Goal: Information Seeking & Learning: Learn about a topic

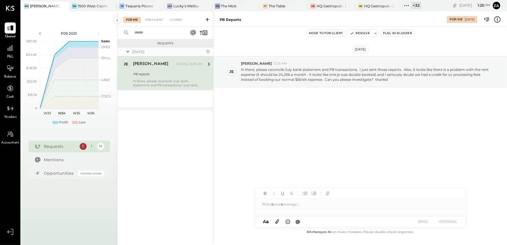
click at [320, 106] on div "Aug 14th, 2025 je jessica 12:29 AM hi there, please reconcile July bank stateme…" at bounding box center [360, 86] width 293 height 90
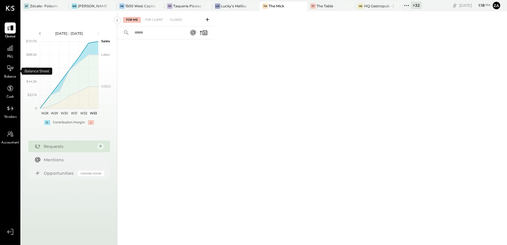
click at [13, 75] on span "Balance" at bounding box center [10, 76] width 12 height 5
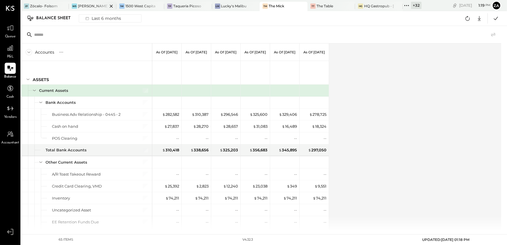
click at [101, 4] on div at bounding box center [106, 6] width 20 height 8
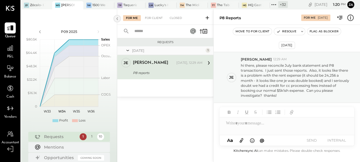
click at [117, 18] on icon at bounding box center [116, 18] width 1 height 3
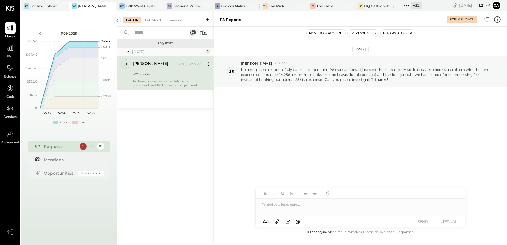
click at [6, 76] on span "Balance" at bounding box center [10, 76] width 12 height 5
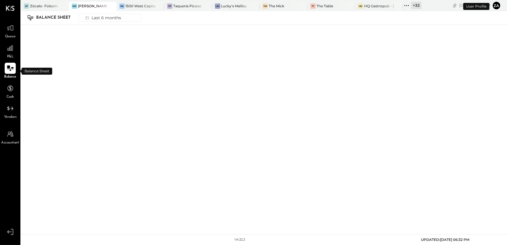
click at [6, 68] on icon at bounding box center [10, 68] width 8 height 8
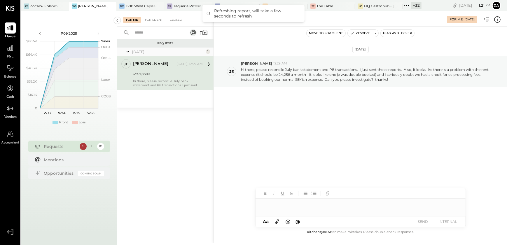
click at [334, 104] on div "Aug 14th, 2025 je jessica 12:29 AM hi there, please reconcile July bank stateme…" at bounding box center [360, 86] width 293 height 90
click at [13, 73] on div at bounding box center [10, 68] width 11 height 11
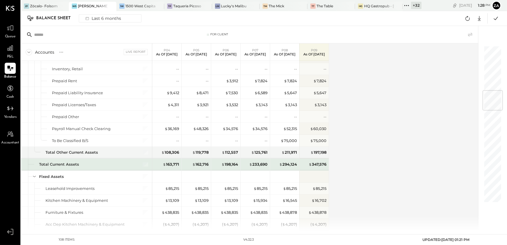
scroll to position [371, 0]
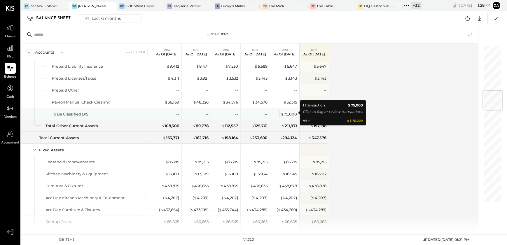
click at [288, 113] on div "$ 75,000" at bounding box center [289, 114] width 16 height 6
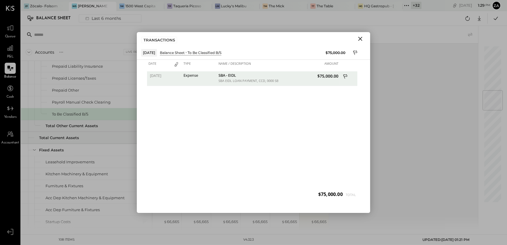
click at [360, 38] on icon "Close" at bounding box center [360, 39] width 4 height 4
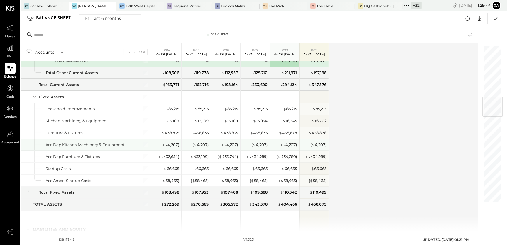
scroll to position [344, 0]
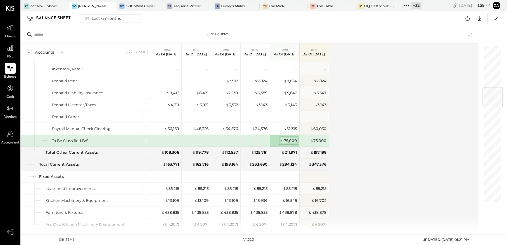
click at [291, 139] on div "$ 75,000" at bounding box center [289, 141] width 16 height 6
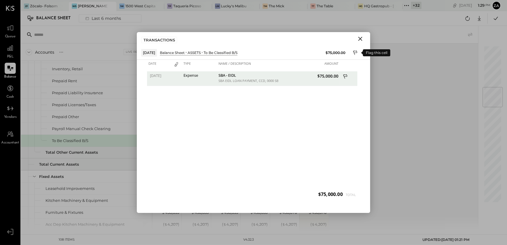
click at [356, 52] on icon at bounding box center [355, 53] width 5 height 7
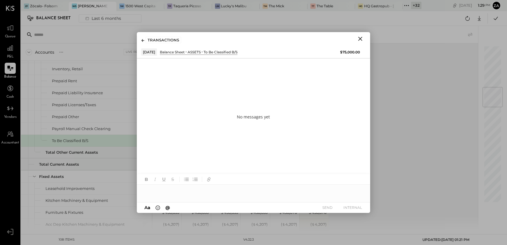
drag, startPoint x: 175, startPoint y: 192, endPoint x: 181, endPoint y: 193, distance: 5.5
click at [175, 192] on div at bounding box center [253, 191] width 233 height 12
type input "******"
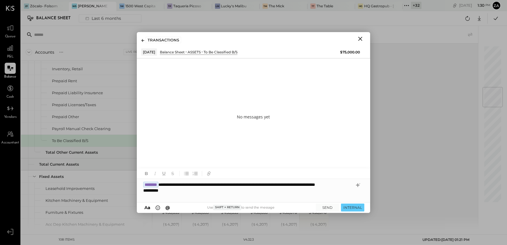
click at [323, 213] on div "A a @ Use Shift + Return to send the message SEND INTERNAL" at bounding box center [253, 207] width 233 height 11
click at [331, 209] on button "SEND" at bounding box center [327, 208] width 23 height 8
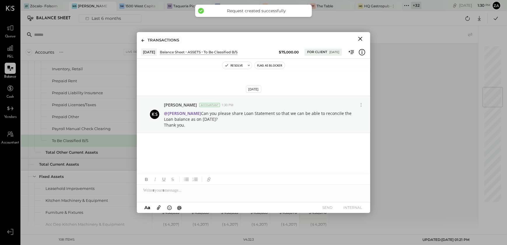
click at [361, 41] on icon "Close" at bounding box center [360, 38] width 7 height 7
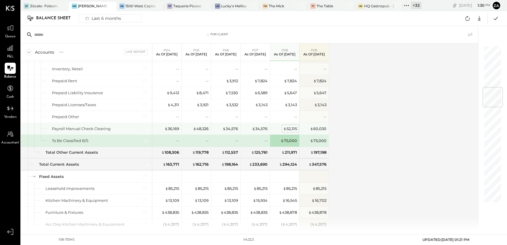
click at [288, 127] on div "$ 52,315" at bounding box center [290, 129] width 14 height 6
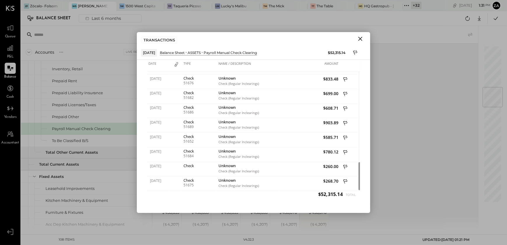
click at [362, 39] on icon "Close" at bounding box center [360, 38] width 7 height 7
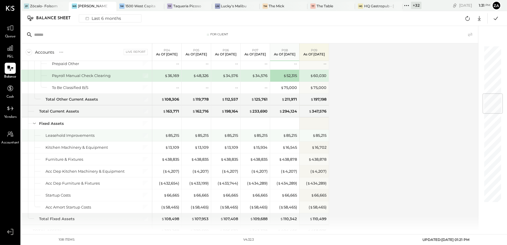
scroll to position [424, 0]
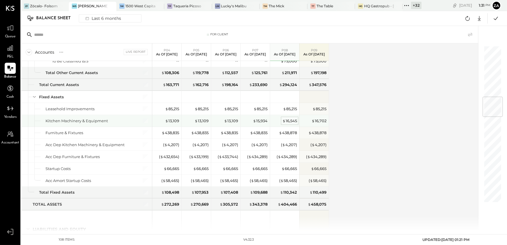
click at [291, 120] on div "$ 16,545" at bounding box center [289, 121] width 15 height 6
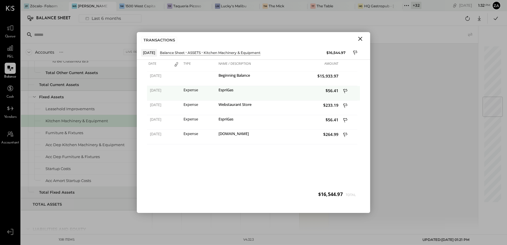
click at [344, 90] on icon at bounding box center [345, 91] width 5 height 7
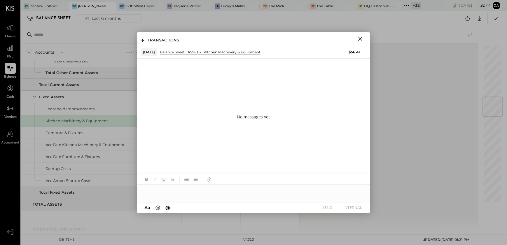
click at [172, 193] on div at bounding box center [253, 191] width 233 height 12
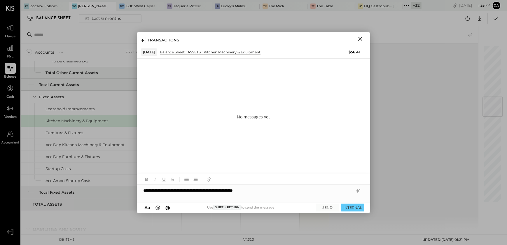
click at [286, 191] on div "**********" at bounding box center [253, 191] width 233 height 12
click at [328, 209] on button "SEND" at bounding box center [327, 208] width 23 height 8
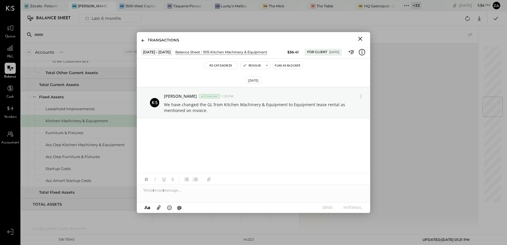
click at [359, 38] on icon "Close" at bounding box center [360, 38] width 7 height 7
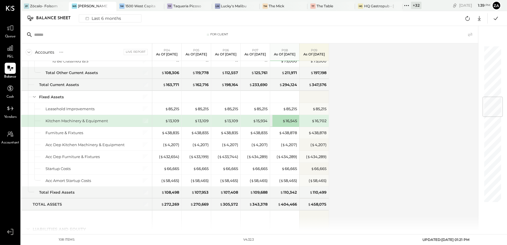
click at [369, 136] on div "Accounts S GL Live Report P04 As of Apr 13th 2025 P05 As of May 11th 2025 P06 A…" at bounding box center [250, 136] width 458 height 187
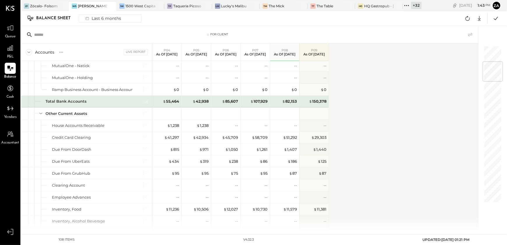
scroll to position [0, 0]
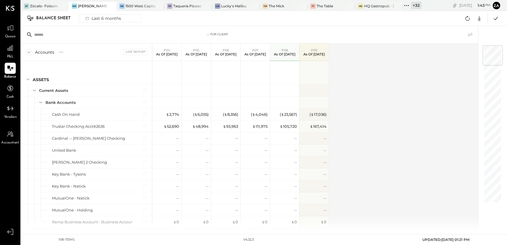
click at [369, 114] on div "Accounts S GL Live Report P04 As of Apr 13th 2025 P05 As of May 11th 2025 P06 A…" at bounding box center [250, 136] width 458 height 187
click at [387, 150] on div "Accounts S GL Live Report P04 As of Apr 13th 2025 P05 As of May 11th 2025 P06 A…" at bounding box center [250, 136] width 458 height 187
click at [412, 137] on div "Accounts S GL Live Report P04 As of Apr 13th 2025 P05 As of May 11th 2025 P06 A…" at bounding box center [250, 136] width 458 height 187
click at [383, 143] on div "Accounts S GL Live Report P04 As of Apr 13th 2025 P05 As of May 11th 2025 P06 A…" at bounding box center [250, 136] width 458 height 187
click at [290, 115] on div "( $ 23,567 )" at bounding box center [288, 115] width 17 height 6
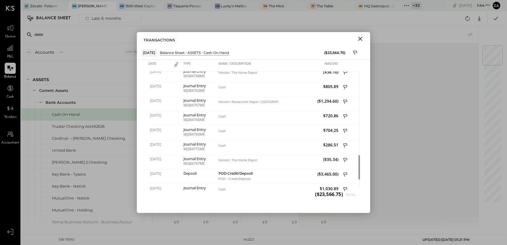
drag, startPoint x: 361, startPoint y: 40, endPoint x: 361, endPoint y: 32, distance: 7.9
click at [361, 33] on div "TRANSACTIONS" at bounding box center [253, 38] width 233 height 13
click at [361, 41] on icon "Close" at bounding box center [360, 38] width 7 height 7
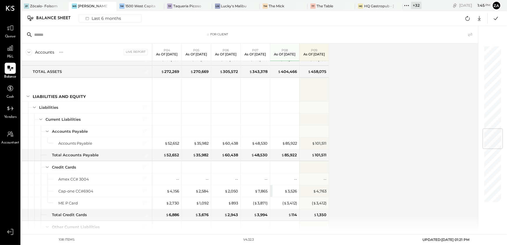
scroll to position [689, 0]
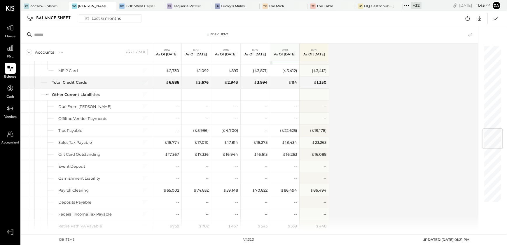
click at [363, 113] on div "Accounts S GL Live Report P04 As of Apr 13th 2025 P05 As of May 11th 2025 P06 A…" at bounding box center [250, 136] width 458 height 187
click at [365, 140] on div "Accounts S GL Live Report P04 As of Apr 13th 2025 P05 As of May 11th 2025 P06 A…" at bounding box center [250, 136] width 458 height 187
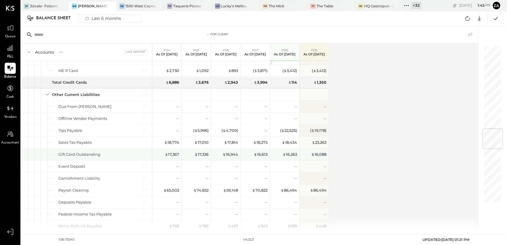
scroll to position [716, 0]
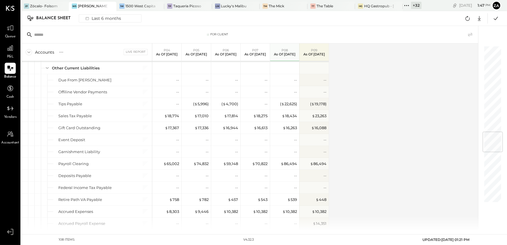
click at [335, 161] on div "Accounts S GL Live Report P04 As of Apr 13th 2025 P05 As of May 11th 2025 P06 A…" at bounding box center [250, 136] width 458 height 187
click at [371, 183] on div "Accounts S GL Live Report P04 As of Apr 13th 2025 P05 As of May 11th 2025 P06 A…" at bounding box center [250, 136] width 458 height 187
click at [372, 184] on div "Accounts S GL Live Report P04 As of Apr 13th 2025 P05 As of May 11th 2025 P06 A…" at bounding box center [250, 136] width 458 height 187
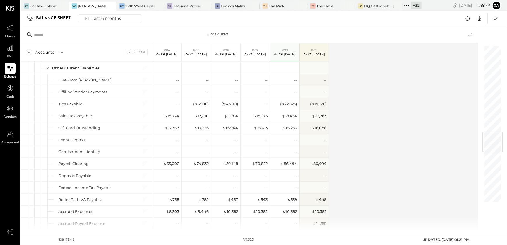
click at [370, 184] on div "Accounts S GL Live Report P04 As of Apr 13th 2025 P05 As of May 11th 2025 P06 A…" at bounding box center [250, 136] width 458 height 187
click at [351, 181] on div "Accounts S GL Live Report P04 As of Apr 13th 2025 P05 As of May 11th 2025 P06 A…" at bounding box center [250, 136] width 458 height 187
click at [350, 153] on div "Accounts S GL Live Report P04 As of Apr 13th 2025 P05 As of May 11th 2025 P06 A…" at bounding box center [250, 136] width 458 height 187
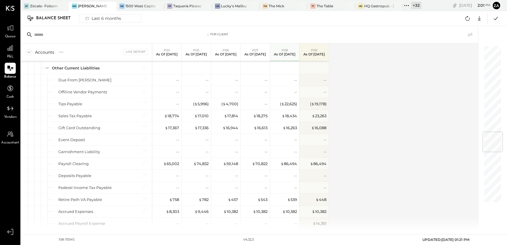
click at [351, 154] on div "Accounts S GL Live Report P04 As of Apr 13th 2025 P05 As of May 11th 2025 P06 A…" at bounding box center [250, 136] width 458 height 187
click at [403, 166] on div "Accounts S GL Live Report P04 As of Apr 13th 2025 P05 As of May 11th 2025 P06 A…" at bounding box center [250, 136] width 458 height 187
click at [390, 161] on div "Accounts S GL Live Report P04 As of Apr 13th 2025 P05 As of May 11th 2025 P06 A…" at bounding box center [250, 136] width 458 height 187
click at [369, 141] on div "Accounts S GL Live Report P04 As of Apr 13th 2025 P05 As of May 11th 2025 P06 A…" at bounding box center [250, 136] width 458 height 187
click at [351, 108] on div "Accounts S GL Live Report P04 As of Apr 13th 2025 P05 As of May 11th 2025 P06 A…" at bounding box center [250, 136] width 458 height 187
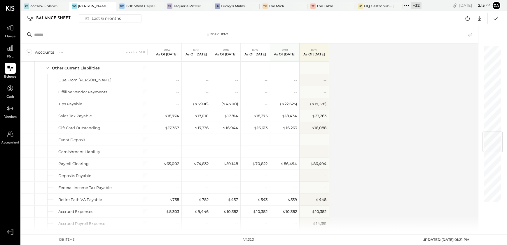
click at [379, 167] on div "Accounts S GL Live Report P04 As of Apr 13th 2025 P05 As of May 11th 2025 P06 A…" at bounding box center [250, 136] width 458 height 187
click at [391, 164] on div "Accounts S GL Live Report P04 As of Apr 13th 2025 P05 As of May 11th 2025 P06 A…" at bounding box center [250, 136] width 458 height 187
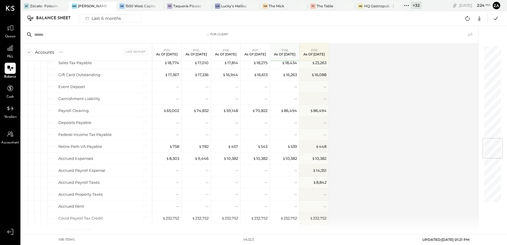
click at [347, 139] on div "Accounts S GL Live Report P04 As of Apr 13th 2025 P05 As of May 11th 2025 P06 A…" at bounding box center [250, 136] width 458 height 187
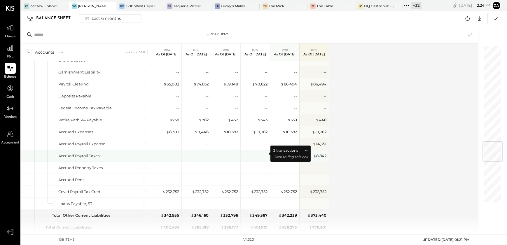
scroll to position [848, 0]
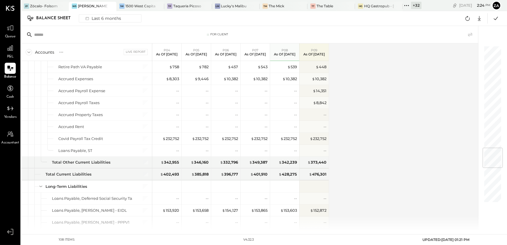
click at [411, 125] on div "Accounts S GL Live Report P04 As of Apr 13th 2025 P05 As of May 11th 2025 P06 A…" at bounding box center [250, 136] width 458 height 187
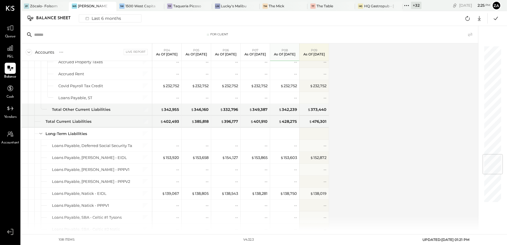
click at [348, 130] on div "Accounts S GL Live Report P04 As of Apr 13th 2025 P05 As of May 11th 2025 P06 A…" at bounding box center [250, 136] width 458 height 187
click at [342, 151] on div "Accounts S GL Live Report P04 As of Apr 13th 2025 P05 As of May 11th 2025 P06 A…" at bounding box center [250, 136] width 458 height 187
click at [328, 153] on div "$ 152,872" at bounding box center [314, 158] width 29 height 12
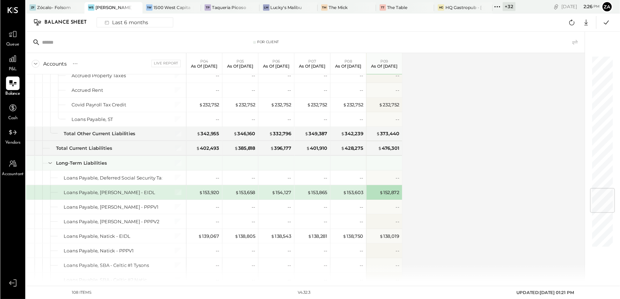
scroll to position [875, 0]
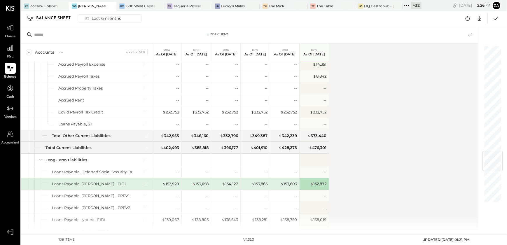
click at [378, 176] on div "Accounts S GL Live Report P04 As of Apr 13th 2025 P05 As of May 11th 2025 P06 A…" at bounding box center [250, 136] width 458 height 187
click at [387, 154] on div "Accounts S GL Live Report P04 As of Apr 13th 2025 P05 As of May 11th 2025 P06 A…" at bounding box center [250, 136] width 458 height 187
click at [381, 160] on div "Accounts S GL Live Report P04 As of Apr 13th 2025 P05 As of May 11th 2025 P06 A…" at bounding box center [250, 136] width 458 height 187
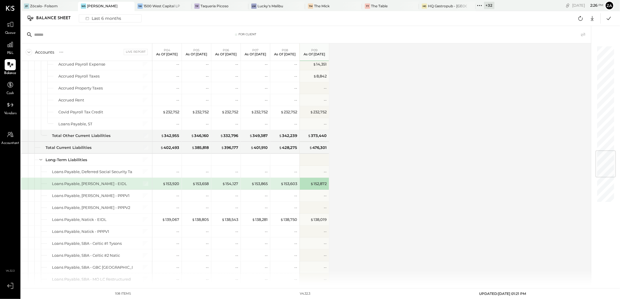
click at [427, 199] on div "Accounts S GL Live Report P04 As of Apr 13th 2025 P05 As of May 11th 2025 P06 A…" at bounding box center [306, 164] width 571 height 242
click at [394, 179] on div "Accounts S GL Live Report P04 As of Apr 13th 2025 P05 As of May 11th 2025 P06 A…" at bounding box center [306, 164] width 571 height 242
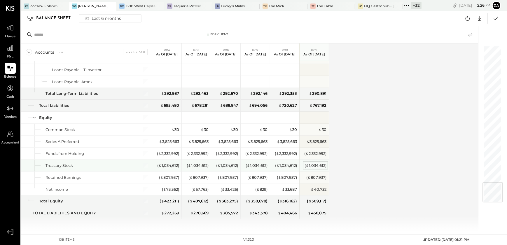
scroll to position [1080, 0]
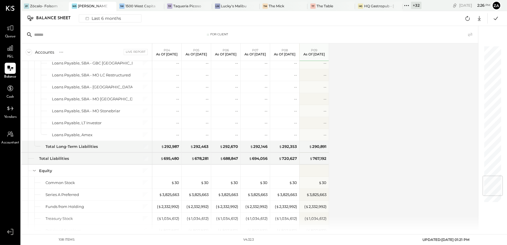
click at [365, 155] on div "Accounts S GL Live Report P04 As of Apr 13th 2025 P05 As of May 11th 2025 P06 A…" at bounding box center [250, 136] width 458 height 187
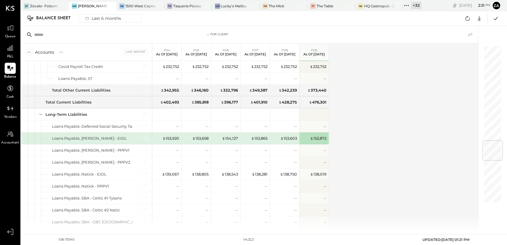
scroll to position [788, 0]
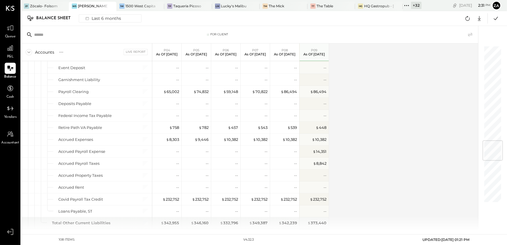
click at [12, 55] on span "P&L" at bounding box center [10, 56] width 7 height 5
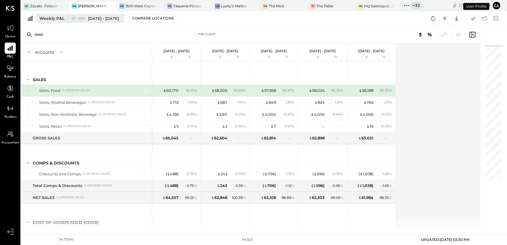
click at [54, 19] on div "Weekly P&L" at bounding box center [51, 18] width 25 height 6
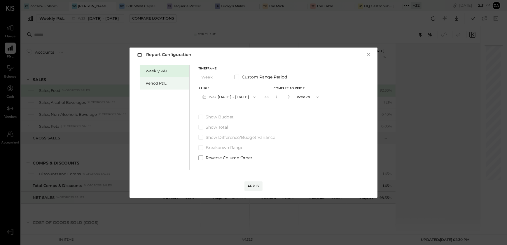
click at [171, 82] on div "Period P&L" at bounding box center [166, 84] width 41 height 6
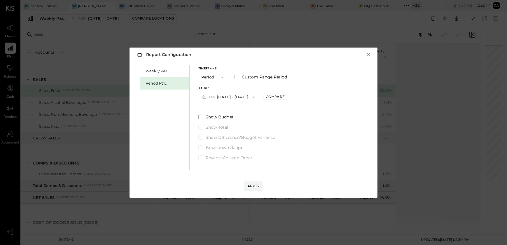
click at [251, 97] on icon "button" at bounding box center [253, 97] width 5 height 5
click at [241, 112] on div "P08 Jul 7 - Aug 3, 2025" at bounding box center [232, 110] width 67 height 12
click at [283, 98] on div "Compare" at bounding box center [275, 96] width 19 height 5
click at [290, 97] on icon "button" at bounding box center [288, 97] width 4 height 4
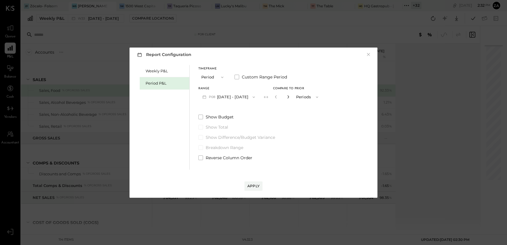
type input "*"
click at [251, 184] on div "Apply" at bounding box center [253, 185] width 12 height 5
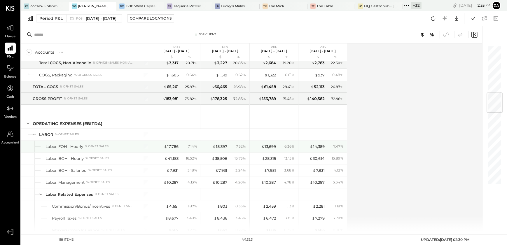
scroll to position [451, 0]
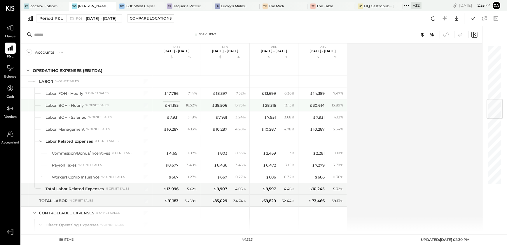
click at [177, 104] on div "$ 41,183" at bounding box center [172, 106] width 14 height 6
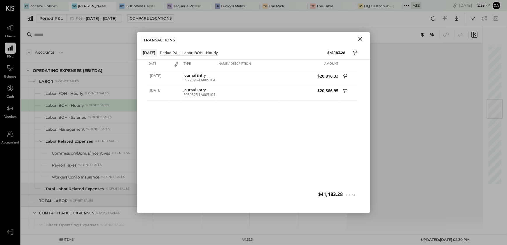
click at [362, 41] on icon "Close" at bounding box center [360, 38] width 7 height 7
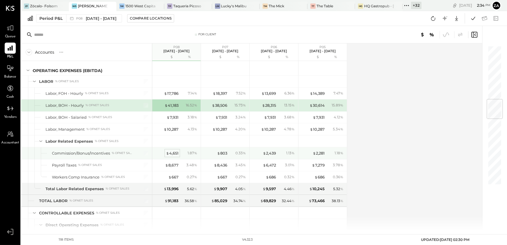
click at [172, 153] on div "$ 4,651" at bounding box center [172, 154] width 13 height 6
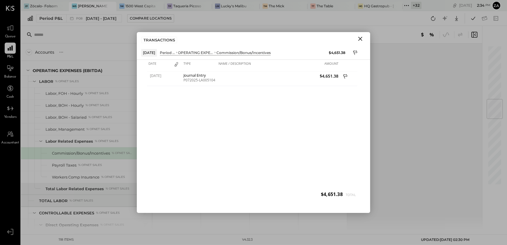
click at [359, 38] on icon "Close" at bounding box center [360, 39] width 4 height 4
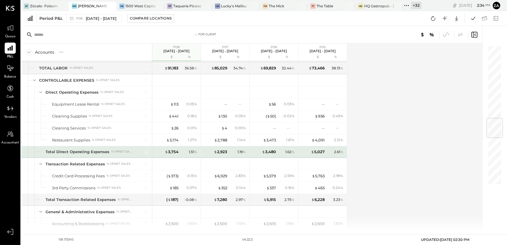
scroll to position [610, 0]
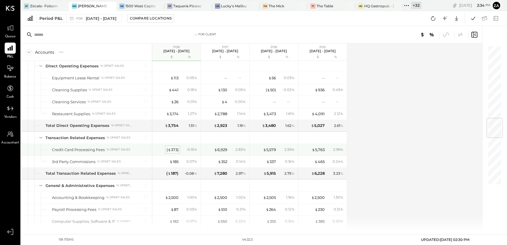
click at [175, 149] on div "( $ 373 )" at bounding box center [173, 150] width 12 height 6
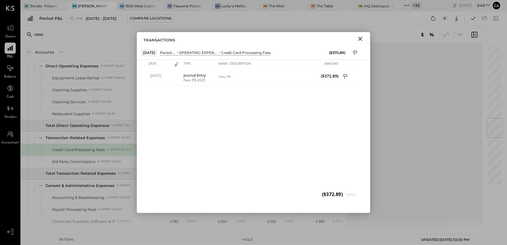
click at [360, 39] on icon "Close" at bounding box center [360, 39] width 4 height 4
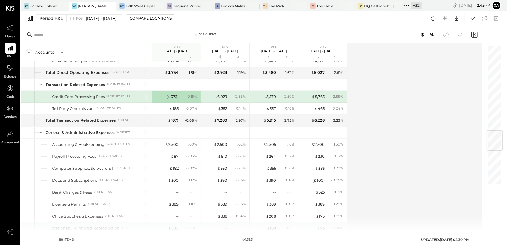
scroll to position [716, 0]
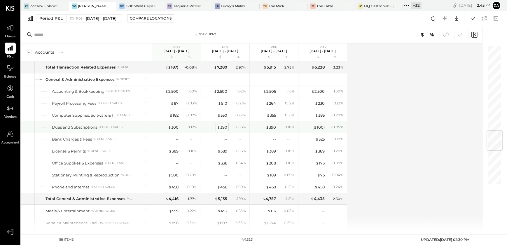
click at [221, 125] on div "$ 390" at bounding box center [222, 128] width 10 height 6
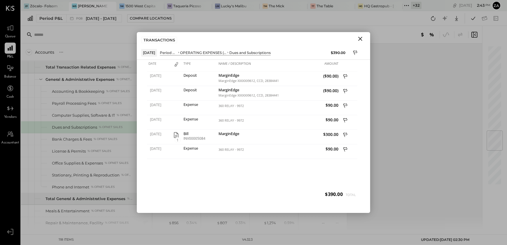
click at [359, 38] on icon "Close" at bounding box center [360, 38] width 7 height 7
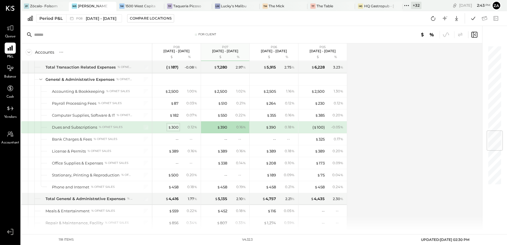
click at [177, 125] on div "$ 300" at bounding box center [173, 128] width 11 height 6
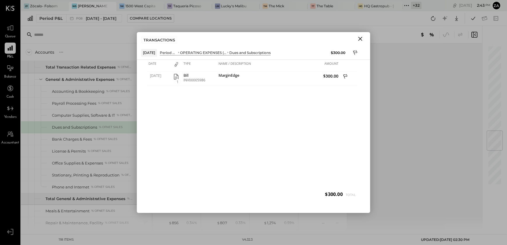
click at [362, 37] on icon "Close" at bounding box center [360, 39] width 4 height 4
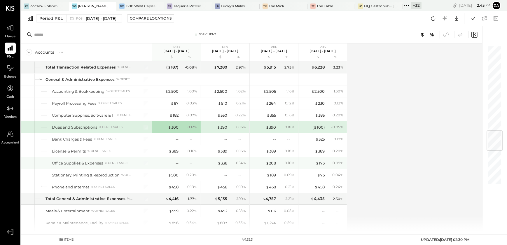
scroll to position [742, 0]
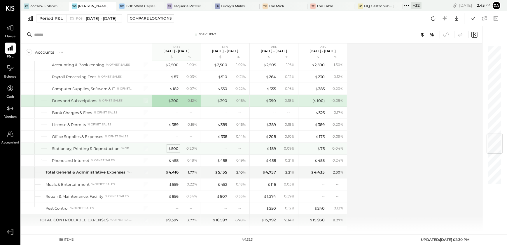
click at [176, 146] on div "$ 500" at bounding box center [173, 149] width 11 height 6
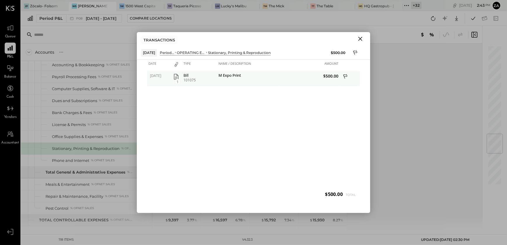
click at [186, 78] on div "101075" at bounding box center [199, 80] width 32 height 4
click at [178, 76] on icon "button" at bounding box center [176, 77] width 5 height 6
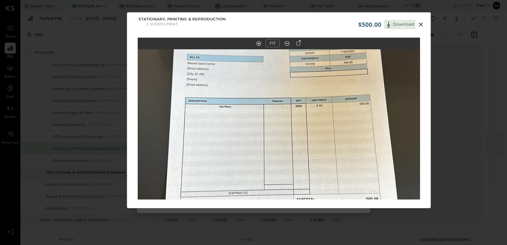
click at [419, 23] on icon at bounding box center [421, 24] width 4 height 4
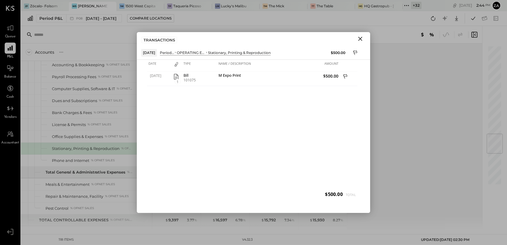
click at [363, 39] on icon "Close" at bounding box center [360, 38] width 7 height 7
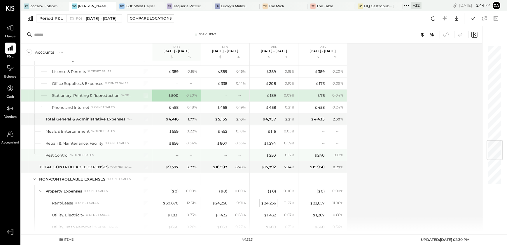
scroll to position [848, 0]
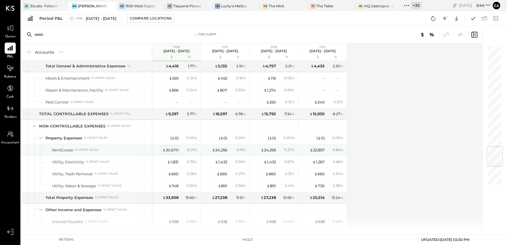
click at [171, 148] on div "$ 30,670" at bounding box center [170, 150] width 16 height 6
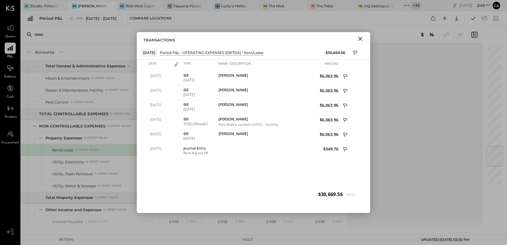
drag, startPoint x: 360, startPoint y: 37, endPoint x: 349, endPoint y: 37, distance: 10.8
click at [360, 37] on icon "Close" at bounding box center [360, 38] width 7 height 7
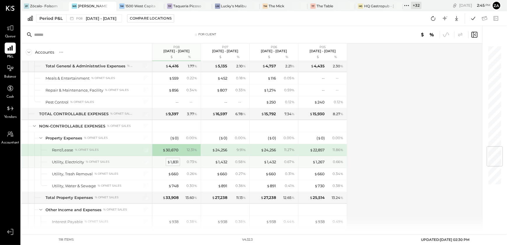
click at [175, 160] on div "$ 1,831" at bounding box center [172, 162] width 11 height 6
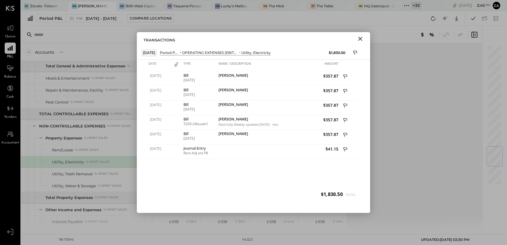
click at [361, 39] on icon "Close" at bounding box center [360, 39] width 4 height 4
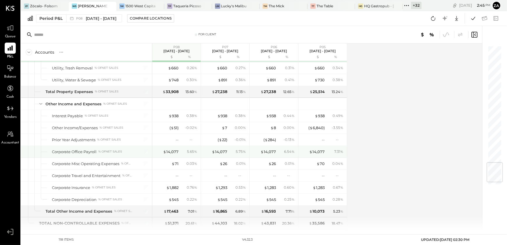
scroll to position [981, 0]
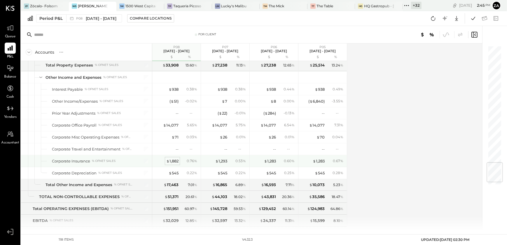
click at [176, 159] on div "$ 1,882" at bounding box center [172, 161] width 12 height 6
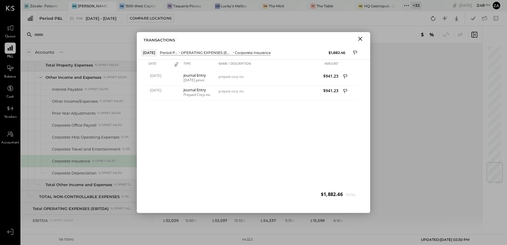
click at [359, 39] on icon "Close" at bounding box center [360, 38] width 7 height 7
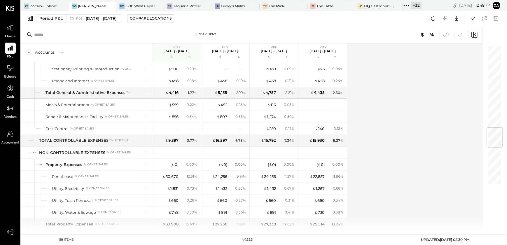
scroll to position [689, 0]
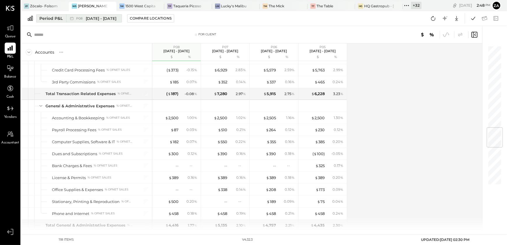
click at [110, 16] on span "Jul 7 - Aug 3, 2025" at bounding box center [101, 19] width 31 height 6
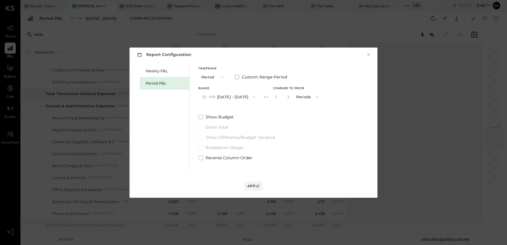
click at [239, 76] on span at bounding box center [237, 77] width 5 height 5
click at [223, 97] on button "Jul 7, 2025" at bounding box center [215, 97] width 35 height 11
click at [288, 117] on label "Show Budget" at bounding box center [243, 117] width 90 height 6
click at [256, 98] on icon "button" at bounding box center [253, 97] width 6 height 6
click at [238, 106] on div "Timeframe Period Custom Range Period Start Date Jul 7, 2025 End date Aug 3, 202…" at bounding box center [243, 113] width 90 height 96
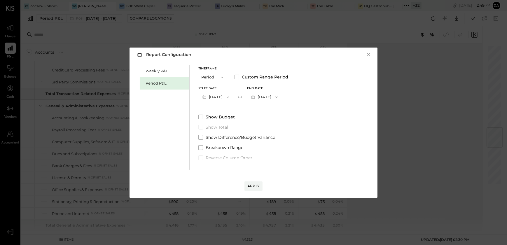
click at [275, 98] on button "Aug 3, 2025" at bounding box center [264, 97] width 35 height 11
click at [266, 96] on span "Aug 31, 2025" at bounding box center [260, 97] width 12 height 5
click at [254, 187] on div "Apply" at bounding box center [253, 185] width 12 height 5
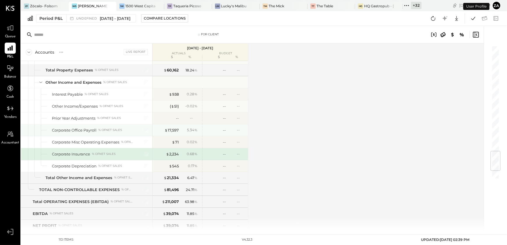
scroll to position [860, 0]
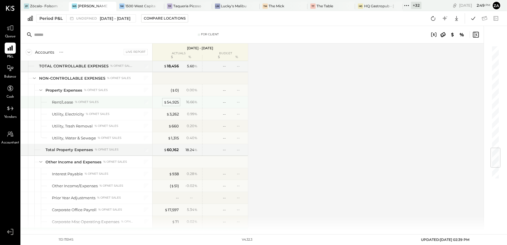
click at [174, 100] on div "$ 54,925" at bounding box center [171, 102] width 15 height 6
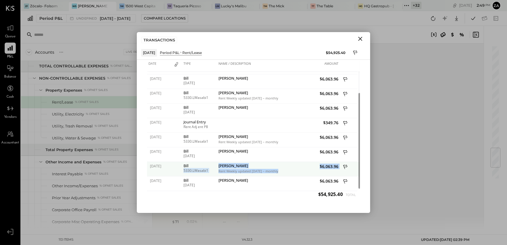
drag, startPoint x: 182, startPoint y: 171, endPoint x: 349, endPoint y: 170, distance: 167.7
click at [349, 162] on div "08/11/2025 Bill 5330.LWasabi1 Macerich Rent Weekly updated 7/27/25 – monthly 28…" at bounding box center [253, 162] width 213 height 0
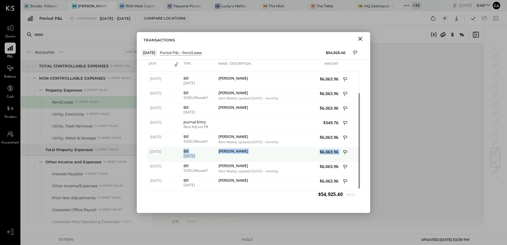
drag, startPoint x: 184, startPoint y: 148, endPoint x: 340, endPoint y: 152, distance: 156.7
click at [340, 147] on div "08/05/2025 Bill 08/05/2025 Macerich $6,063.96" at bounding box center [253, 147] width 213 height 0
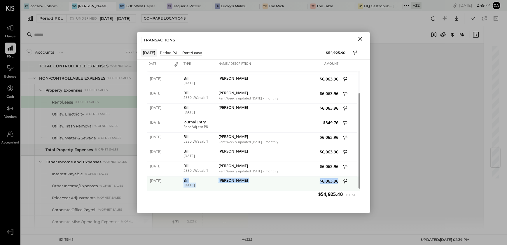
drag, startPoint x: 184, startPoint y: 177, endPoint x: 349, endPoint y: 181, distance: 164.6
click at [349, 176] on div "08/12/2025 Bill 08/12/2025 Macerich $6,063.96" at bounding box center [253, 176] width 213 height 0
click at [360, 39] on icon "Close" at bounding box center [360, 39] width 4 height 4
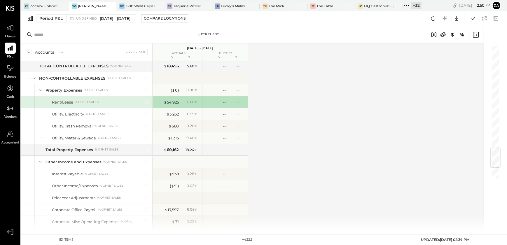
click at [363, 160] on div "Accounts S % GL Live Report Jul 7 - Aug 31, 2025 actuals budget $ % $ % SALES S…" at bounding box center [252, 136] width 463 height 187
click at [289, 126] on div "Accounts S % GL Live Report Jul 7 - Aug 31, 2025 actuals budget $ % $ % SALES S…" at bounding box center [252, 136] width 463 height 187
click at [44, 18] on div "Period P&L" at bounding box center [50, 18] width 23 height 6
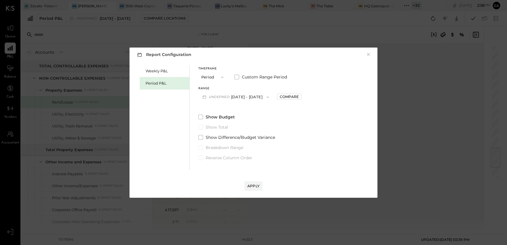
click at [270, 97] on icon "button" at bounding box center [267, 97] width 5 height 5
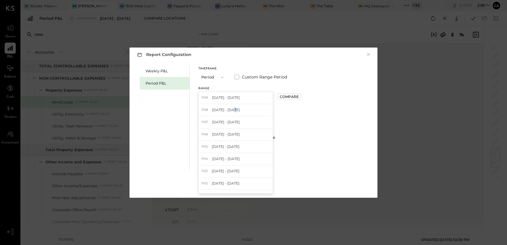
click at [232, 112] on div "P08 Jul 7 - Aug 3, 2025" at bounding box center [236, 110] width 74 height 12
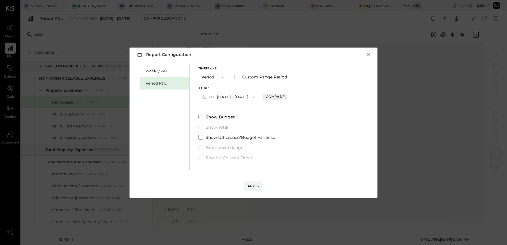
click at [282, 98] on div "Compare" at bounding box center [275, 96] width 19 height 5
click at [290, 98] on icon "button" at bounding box center [288, 97] width 4 height 4
type input "*"
click at [259, 187] on button "Apply" at bounding box center [253, 185] width 18 height 9
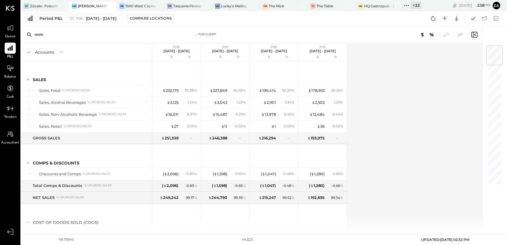
click at [391, 153] on div "Accounts S % GL P08 Jul 7 - Aug 3, 2025 $ % P07 Jun 9 - Jul 6, 2025 $ % P06 May…" at bounding box center [252, 136] width 462 height 187
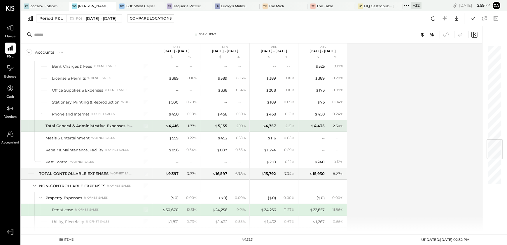
scroll to position [736, 0]
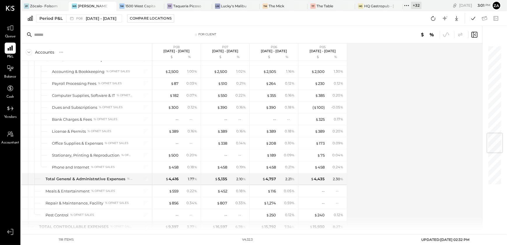
click at [379, 155] on div "Accounts S % GL P08 Jul 7 - Aug 3, 2025 $ % P07 Jun 9 - Jul 6, 2025 $ % P06 May…" at bounding box center [252, 136] width 462 height 187
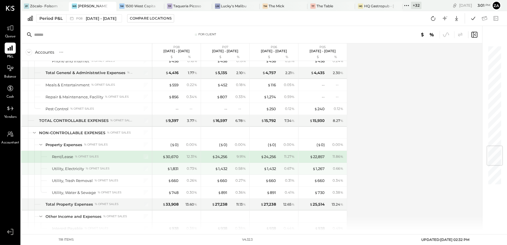
scroll to position [709, 0]
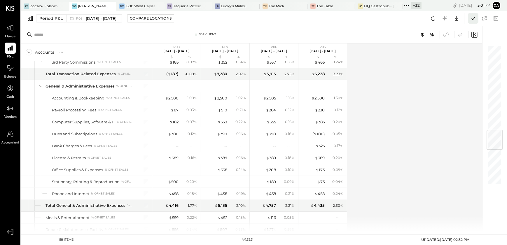
click at [475, 20] on icon at bounding box center [473, 19] width 8 height 8
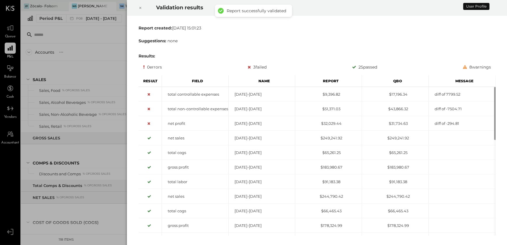
scroll to position [845, 0]
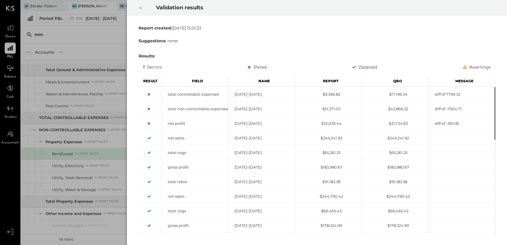
click at [141, 8] on icon at bounding box center [141, 7] width 4 height 7
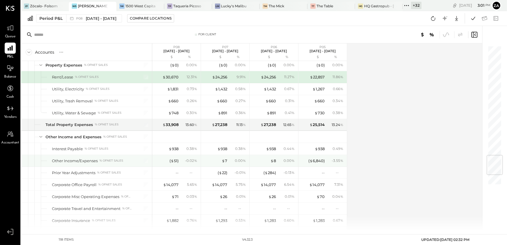
scroll to position [868, 0]
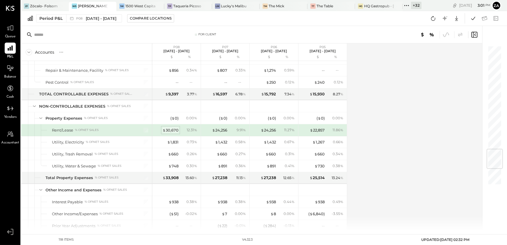
click at [174, 128] on div "$ 30,670" at bounding box center [170, 130] width 16 height 6
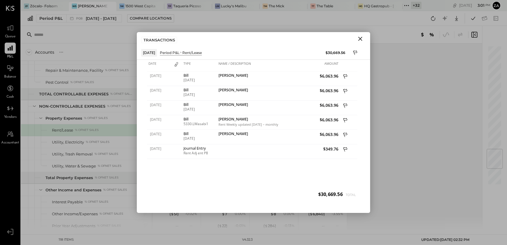
click at [361, 39] on icon "Close" at bounding box center [360, 39] width 4 height 4
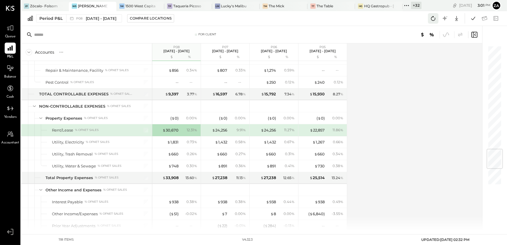
click at [435, 16] on icon at bounding box center [433, 19] width 8 height 8
click at [472, 18] on icon at bounding box center [473, 19] width 8 height 8
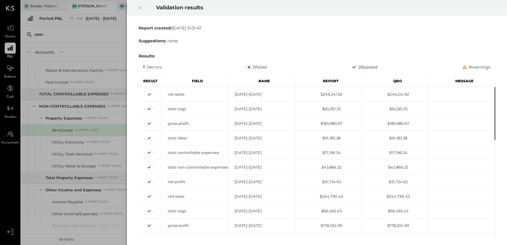
click at [140, 6] on icon at bounding box center [141, 7] width 4 height 7
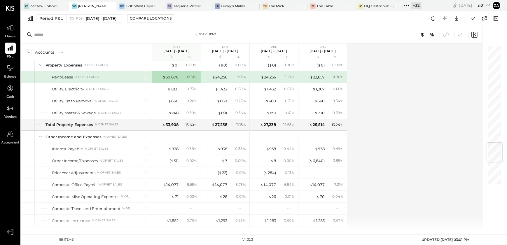
scroll to position [815, 0]
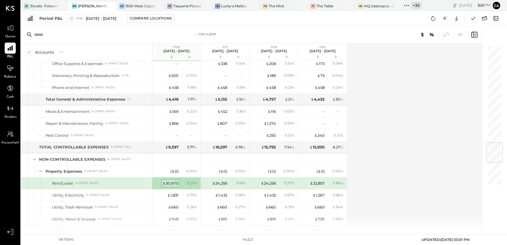
click at [168, 181] on div "$ 30,670" at bounding box center [170, 184] width 16 height 6
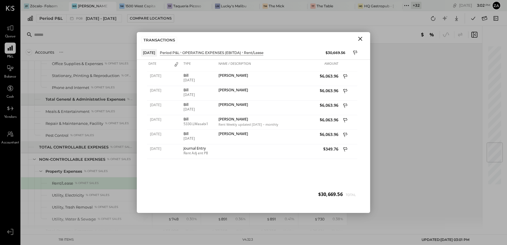
click at [361, 38] on icon "Close" at bounding box center [360, 39] width 4 height 4
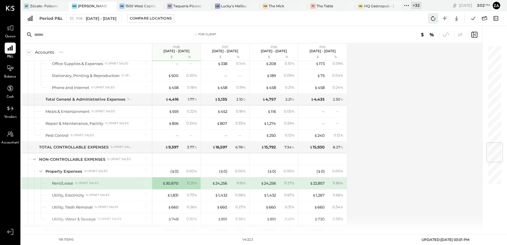
click at [433, 18] on icon at bounding box center [433, 19] width 8 height 8
click at [437, 98] on div "Accounts S % GL P08 Jul 7 - Aug 3, 2025 $ % P07 Jun 9 - Jul 6, 2025 $ % P06 May…" at bounding box center [252, 136] width 462 height 187
click at [472, 17] on icon at bounding box center [473, 19] width 8 height 8
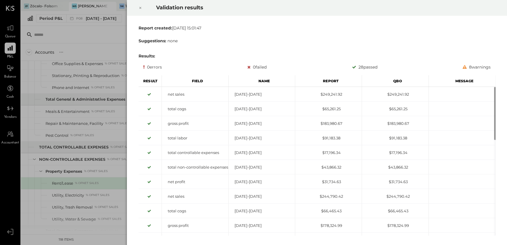
click at [139, 8] on icon at bounding box center [140, 8] width 2 height 2
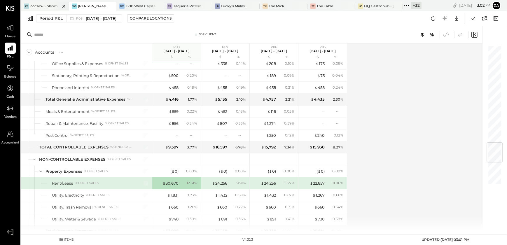
click at [45, 6] on div "Zócalo- Folsom" at bounding box center [44, 6] width 28 height 5
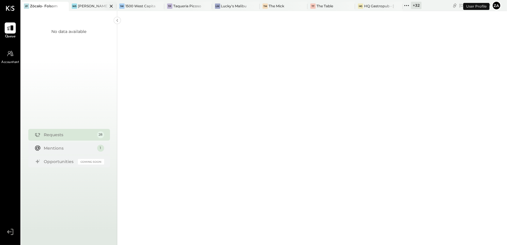
click at [96, 4] on div at bounding box center [106, 6] width 20 height 8
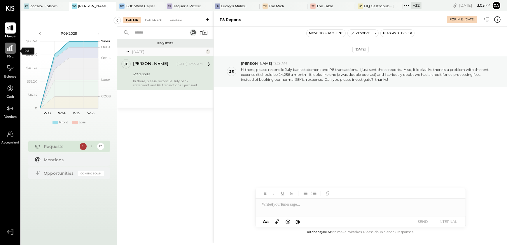
click at [15, 52] on div at bounding box center [10, 48] width 11 height 11
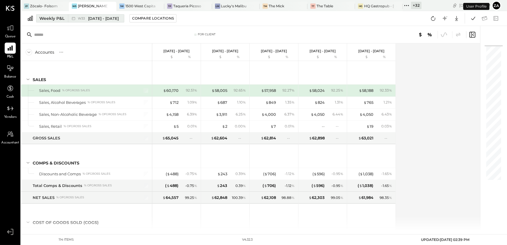
click at [51, 20] on div "Weekly P&L" at bounding box center [51, 18] width 25 height 6
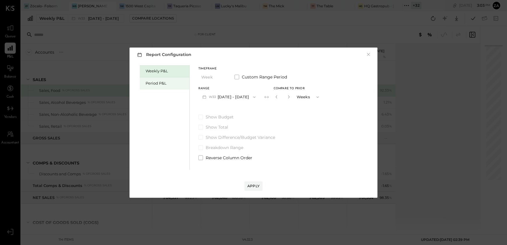
click at [153, 82] on div "Period P&L" at bounding box center [166, 84] width 41 height 6
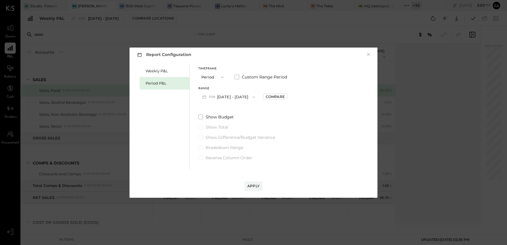
click at [252, 98] on icon "button" at bounding box center [253, 97] width 5 height 5
click at [222, 109] on span "Jul 7 - Aug 3, 2025" at bounding box center [226, 109] width 28 height 5
click at [276, 96] on div "Compare" at bounding box center [275, 96] width 19 height 5
click at [290, 97] on icon "button" at bounding box center [288, 97] width 4 height 4
click at [289, 97] on icon "button" at bounding box center [287, 96] width 1 height 3
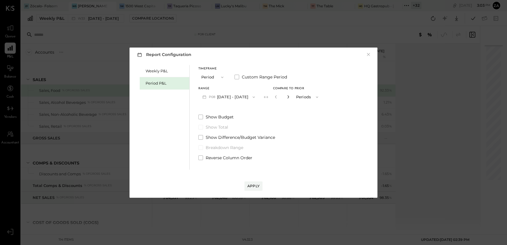
type input "*"
click at [259, 188] on div "Apply" at bounding box center [253, 185] width 12 height 5
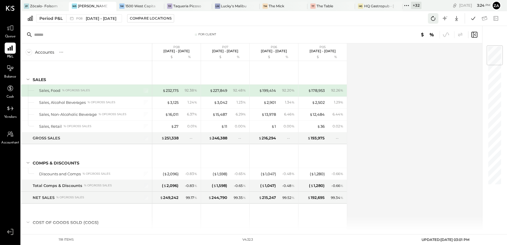
click at [431, 18] on icon at bounding box center [433, 19] width 8 height 8
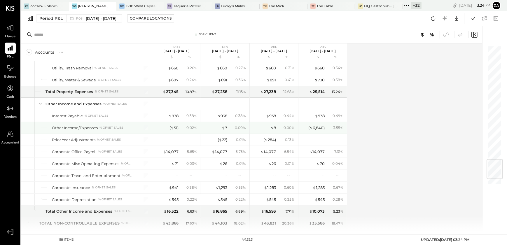
scroll to position [901, 0]
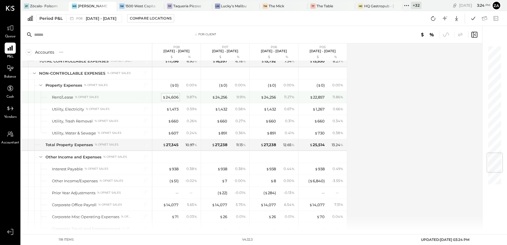
click at [173, 95] on div "$ 24,606" at bounding box center [170, 98] width 16 height 6
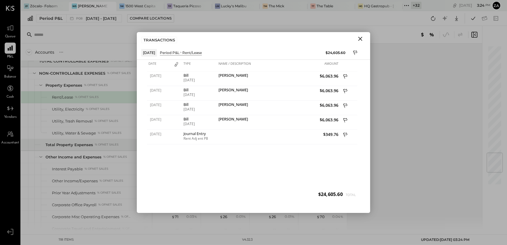
click at [360, 38] on icon "Close" at bounding box center [360, 38] width 7 height 7
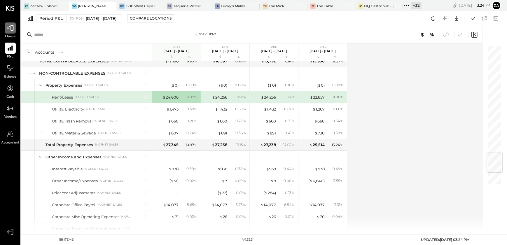
click at [10, 30] on icon at bounding box center [10, 28] width 8 height 8
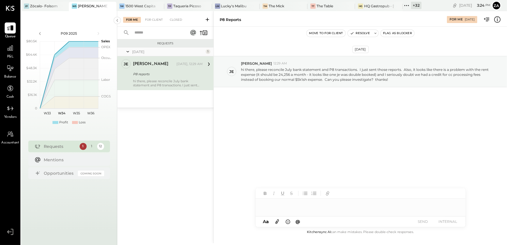
click at [274, 206] on div at bounding box center [361, 205] width 210 height 12
type input "*******"
click at [303, 207] on div "***** ********" at bounding box center [361, 205] width 210 height 12
click at [305, 206] on div "***** ********" at bounding box center [361, 205] width 210 height 12
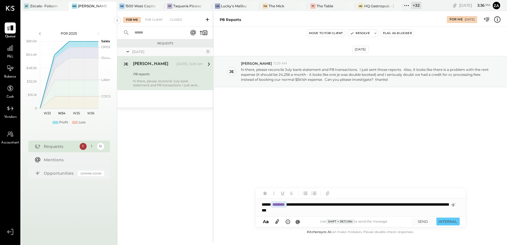
click at [355, 211] on div "**********" at bounding box center [361, 208] width 210 height 18
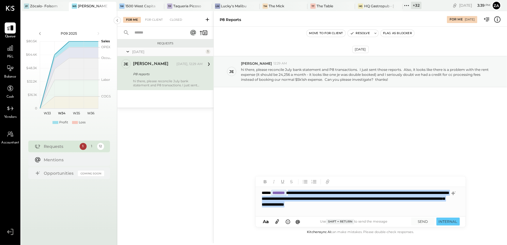
drag, startPoint x: 296, startPoint y: 192, endPoint x: 306, endPoint y: 211, distance: 22.2
click at [306, 211] on div "**********" at bounding box center [361, 201] width 210 height 29
click at [339, 195] on div "**********" at bounding box center [361, 201] width 210 height 29
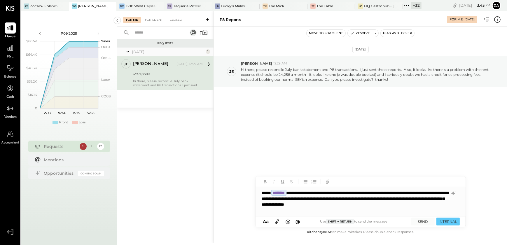
click at [337, 201] on div "**********" at bounding box center [361, 201] width 210 height 29
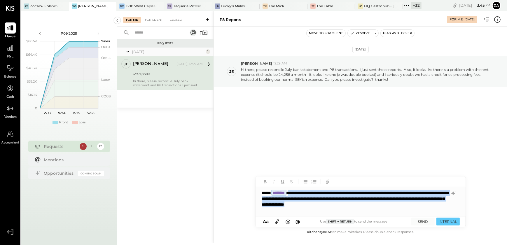
drag, startPoint x: 295, startPoint y: 193, endPoint x: 300, endPoint y: 210, distance: 18.2
click at [300, 210] on div "**********" at bounding box center [361, 201] width 210 height 29
copy div "**********"
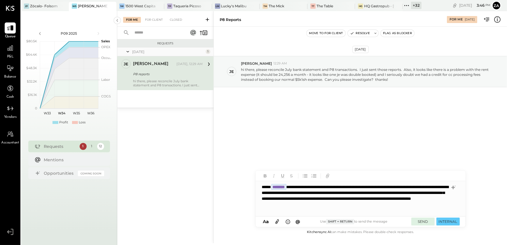
click at [426, 223] on button "SEND" at bounding box center [422, 222] width 23 height 8
